Goal: Task Accomplishment & Management: Use online tool/utility

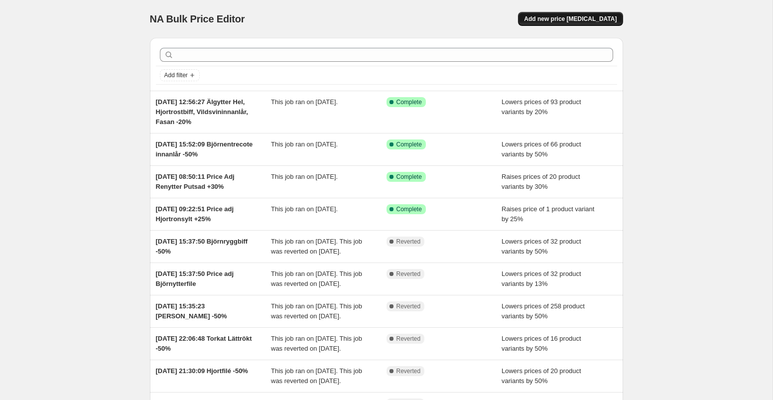
click at [586, 16] on span "Add new price [MEDICAL_DATA]" at bounding box center [570, 19] width 93 height 8
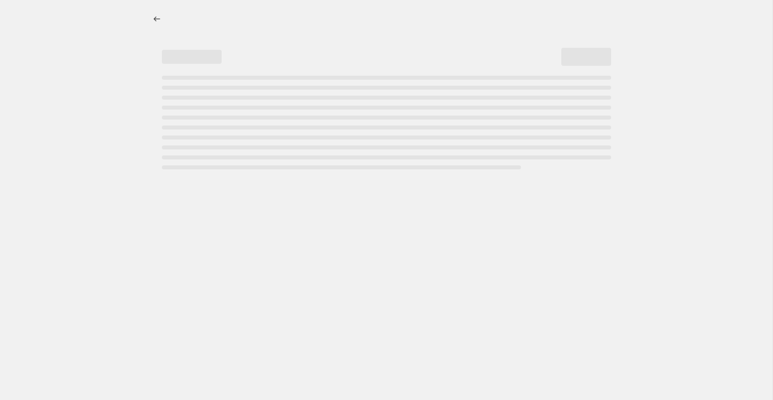
select select "percentage"
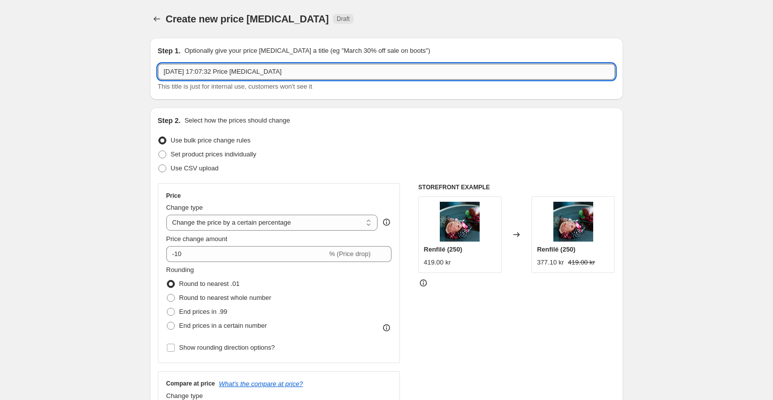
click at [305, 74] on input "[DATE] 17:07:32 Price [MEDICAL_DATA]" at bounding box center [386, 72] width 457 height 16
type input "[DATE] 17:07:32 Torkat orökt -50%"
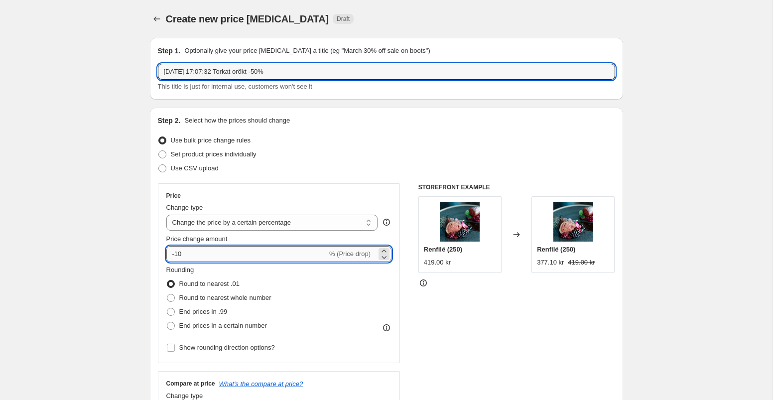
click at [212, 253] on input "-10" at bounding box center [246, 254] width 161 height 16
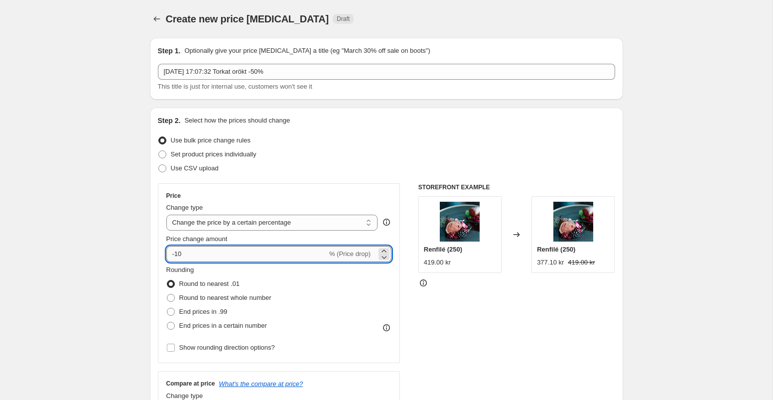
type input "-1"
type input "-50"
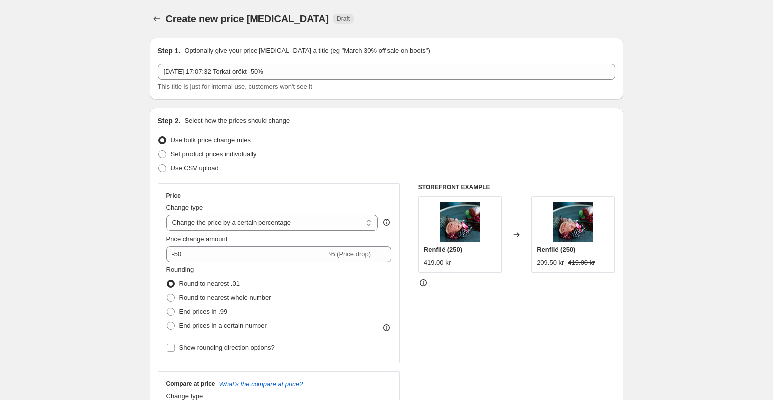
click at [407, 273] on div "Price Change type Change the price to a certain amount Change the price by a ce…" at bounding box center [386, 305] width 457 height 244
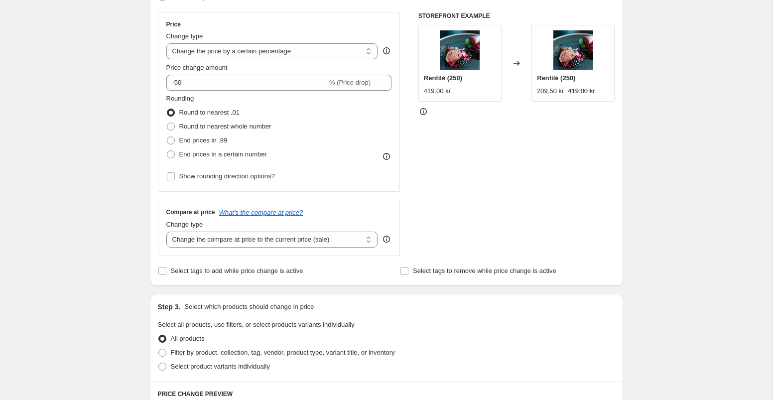
scroll to position [184, 0]
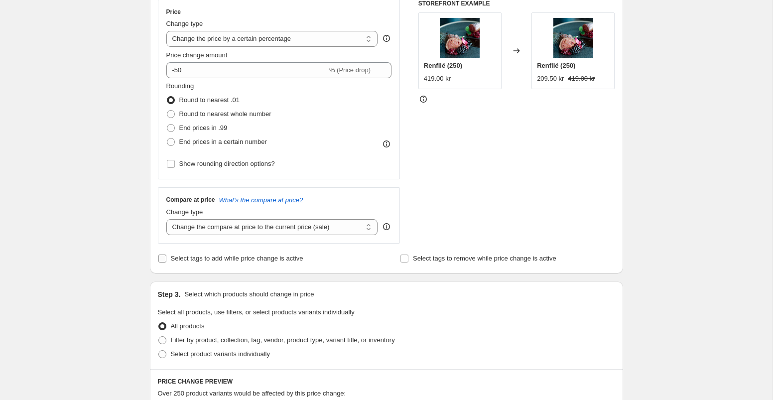
click at [162, 256] on input "Select tags to add while price change is active" at bounding box center [162, 258] width 8 height 8
checkbox input "true"
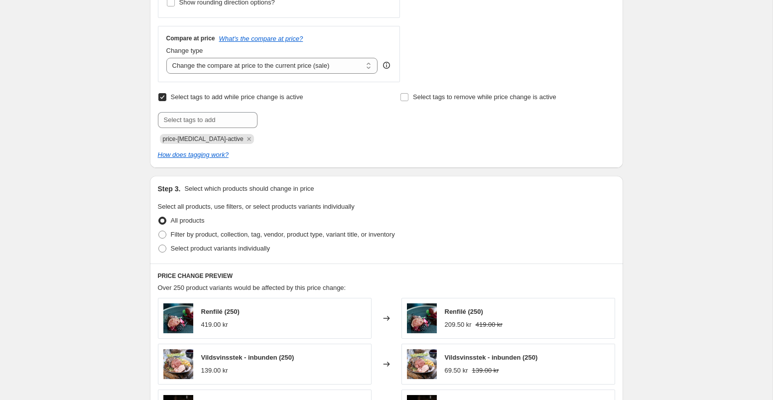
scroll to position [360, 0]
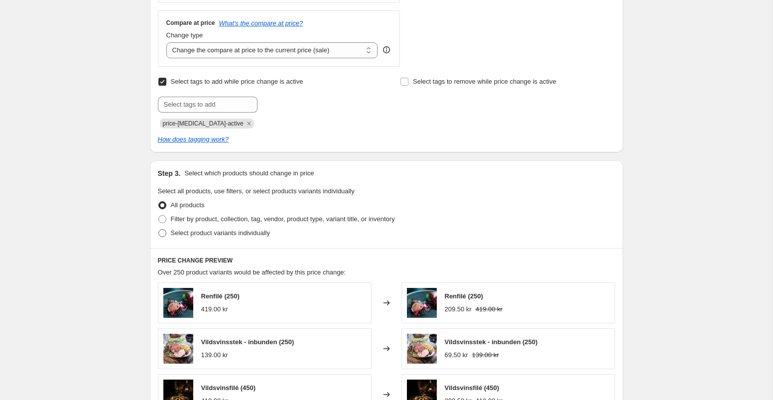
click at [163, 232] on span at bounding box center [162, 233] width 8 height 8
click at [159, 229] on input "Select product variants individually" at bounding box center [158, 229] width 0 height 0
radio input "true"
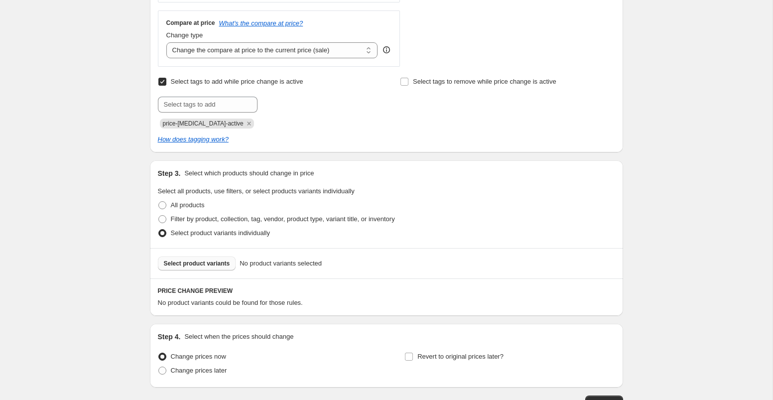
click at [211, 262] on span "Select product variants" at bounding box center [197, 263] width 66 height 8
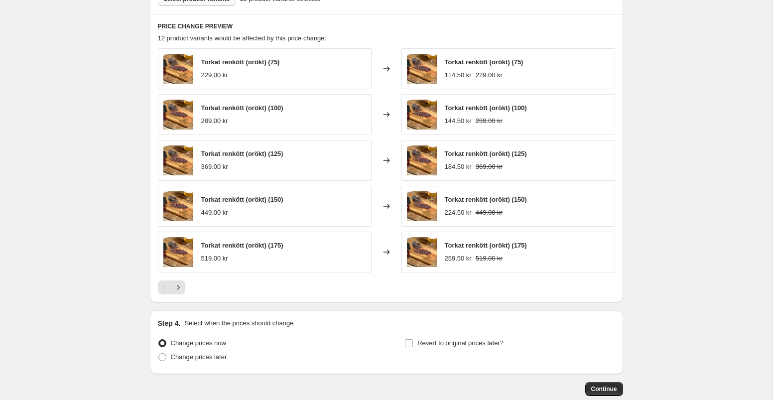
scroll to position [681, 0]
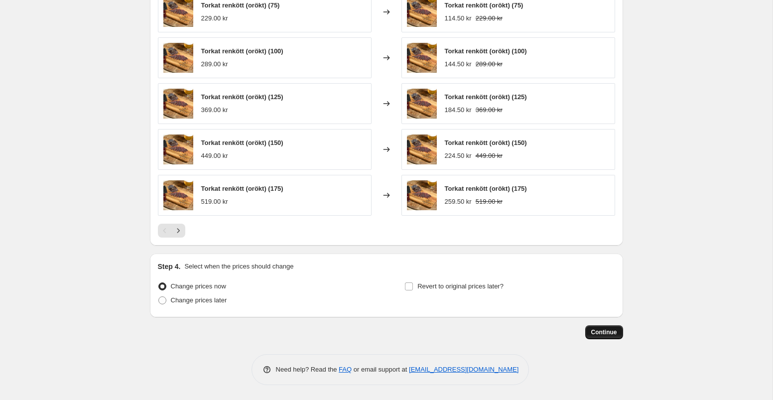
click at [600, 333] on span "Continue" at bounding box center [604, 332] width 26 height 8
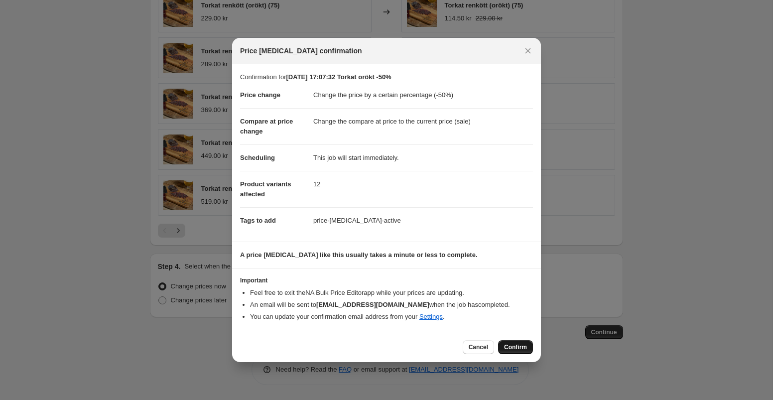
click at [517, 345] on span "Confirm" at bounding box center [515, 347] width 23 height 8
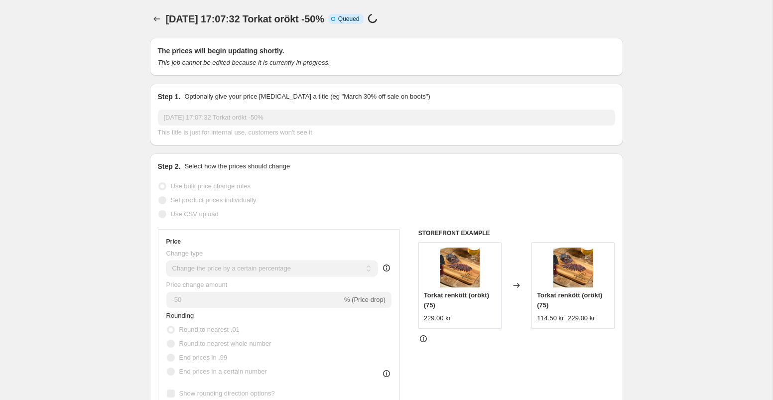
select select "percentage"
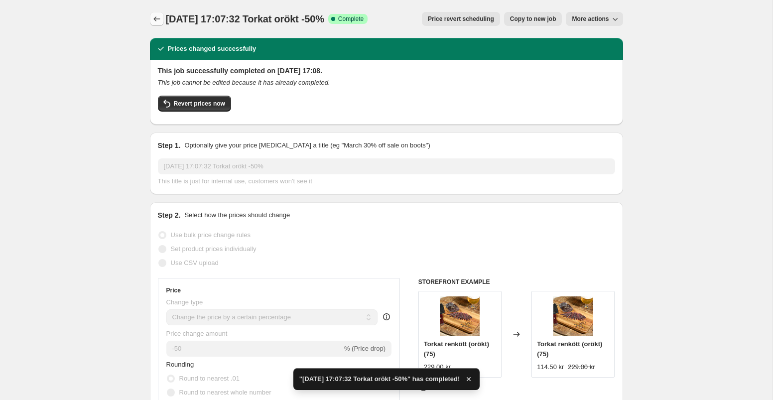
click at [153, 17] on icon "Price change jobs" at bounding box center [157, 19] width 10 height 10
